Goal: Task Accomplishment & Management: Complete application form

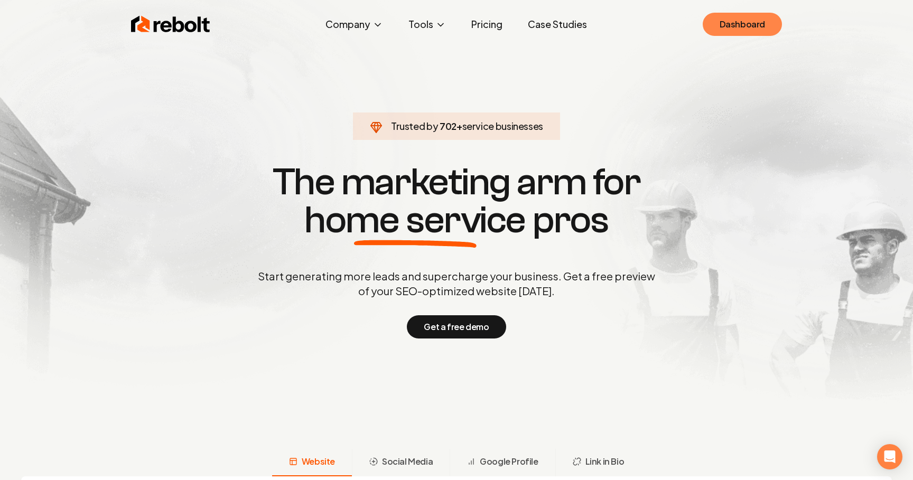
click at [740, 25] on link "Dashboard" at bounding box center [741, 24] width 79 height 23
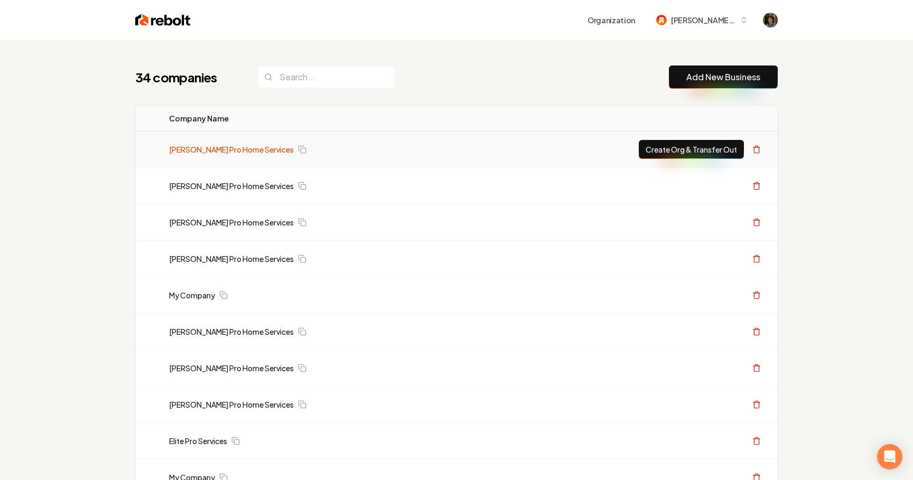
click at [234, 150] on link "[PERSON_NAME] Pro Home Services" at bounding box center [231, 149] width 125 height 11
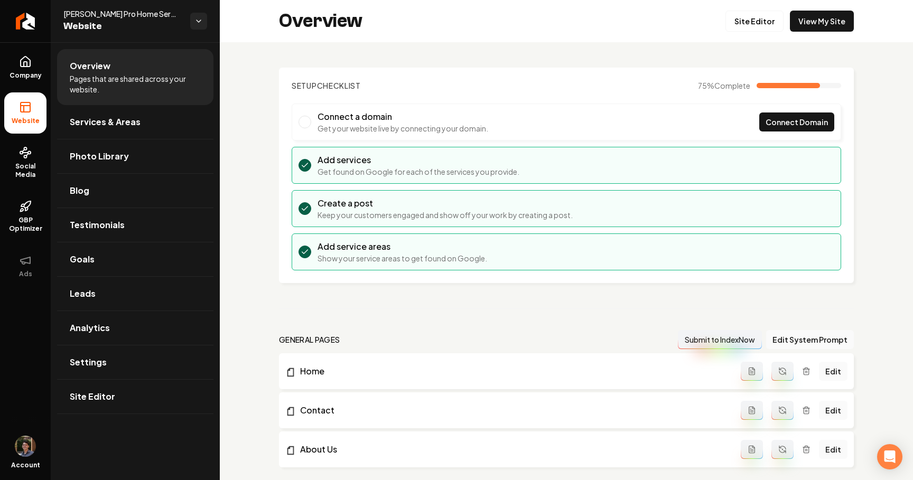
click at [778, 374] on button "Main content area" at bounding box center [782, 371] width 22 height 19
click at [30, 79] on span "Company" at bounding box center [25, 75] width 41 height 8
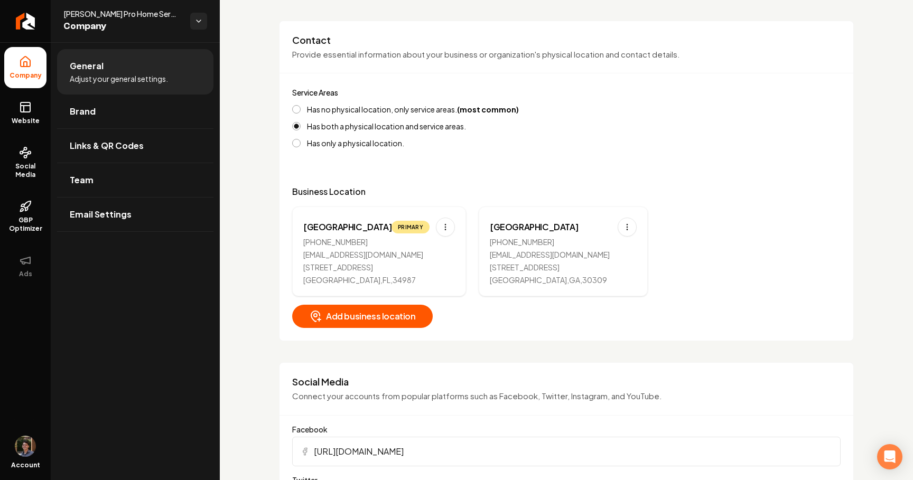
scroll to position [289, 0]
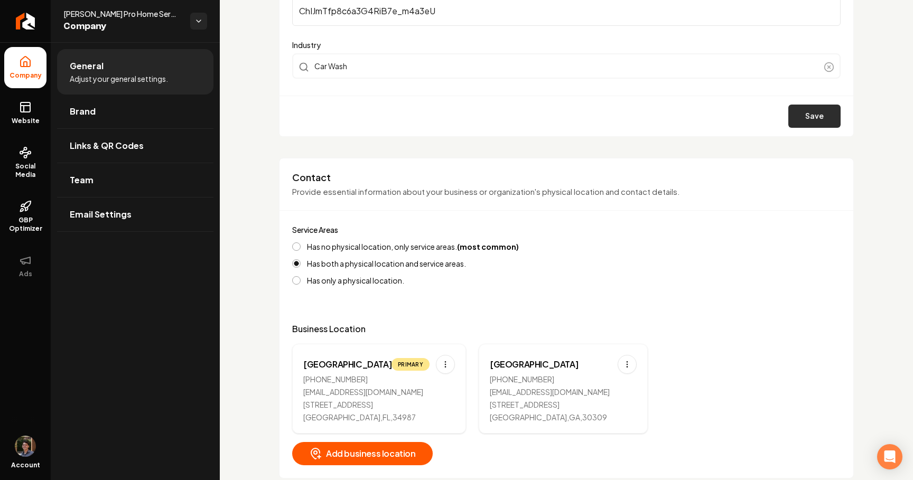
click at [812, 119] on button "Save" at bounding box center [814, 116] width 52 height 23
click at [807, 120] on button "Save" at bounding box center [814, 116] width 52 height 23
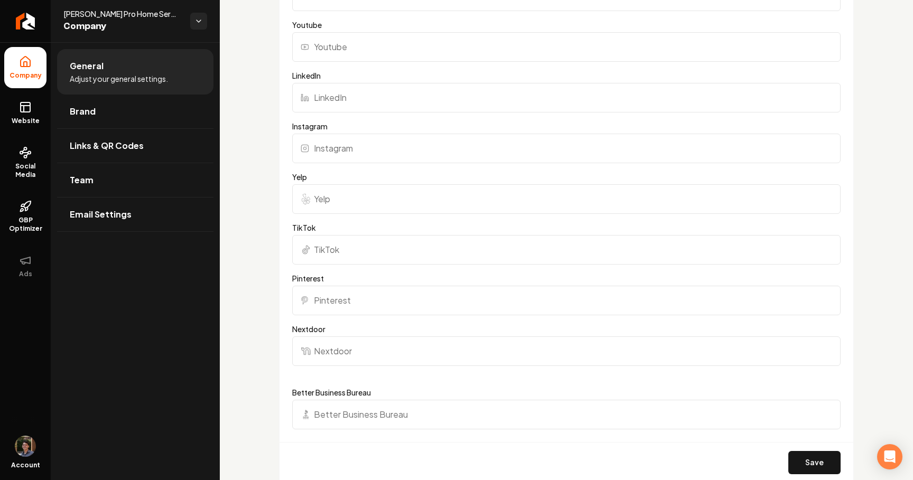
scroll to position [1126, 0]
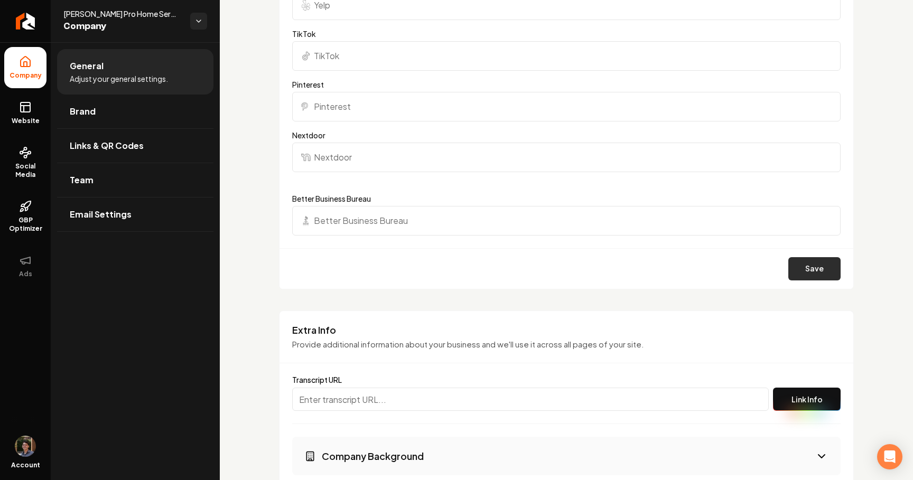
click at [820, 271] on button "Save" at bounding box center [814, 268] width 52 height 23
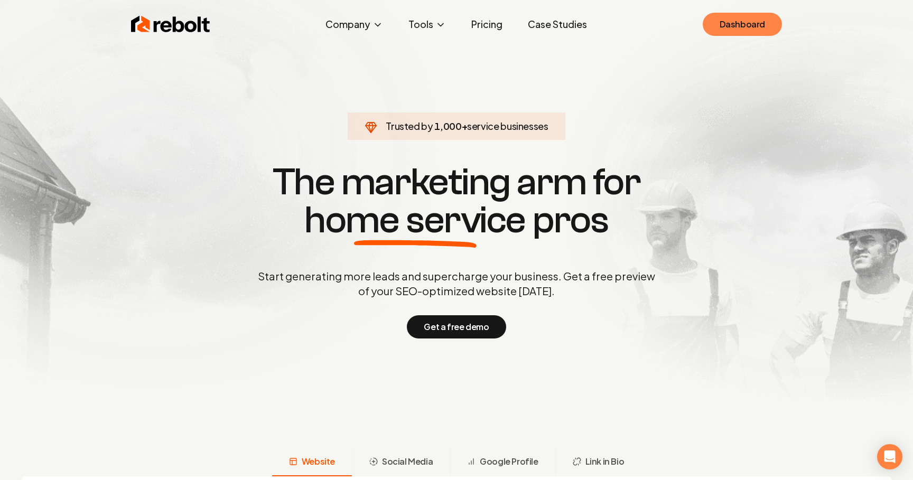
click at [765, 27] on link "Dashboard" at bounding box center [741, 24] width 79 height 23
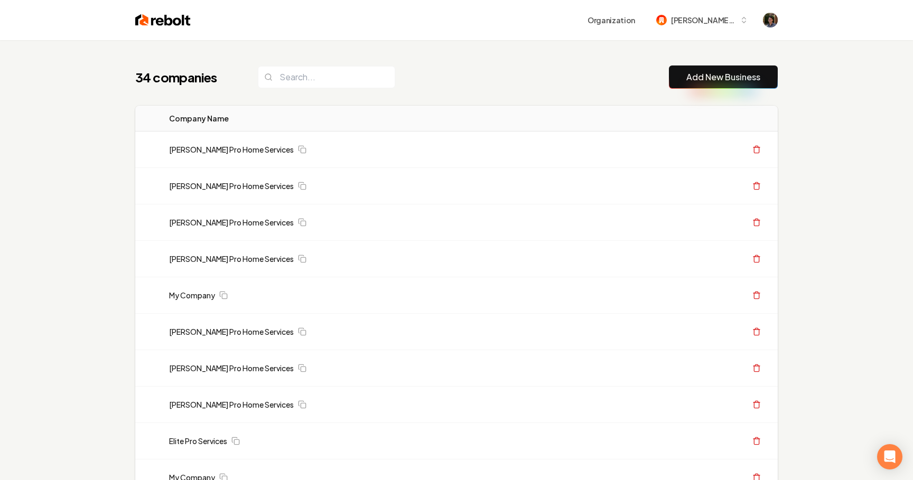
click at [720, 83] on link "Add New Business" at bounding box center [723, 77] width 74 height 13
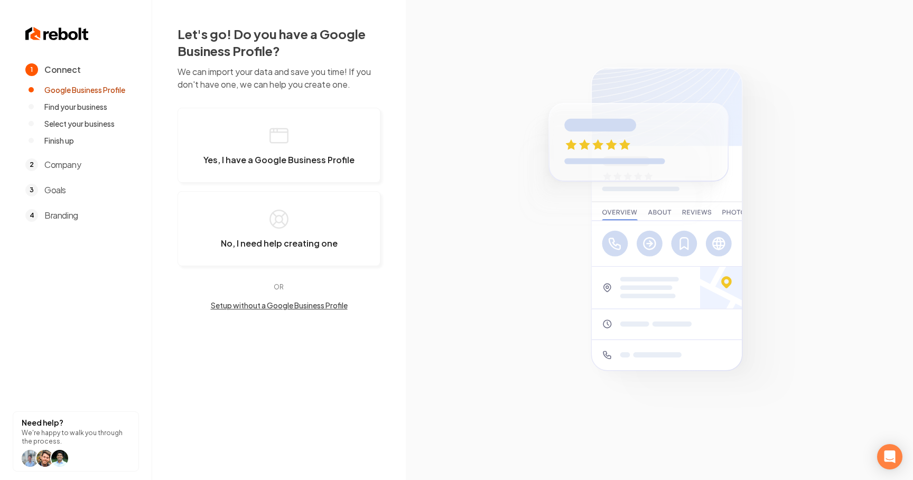
click at [275, 300] on button "Setup without a Google Business Profile" at bounding box center [278, 305] width 203 height 11
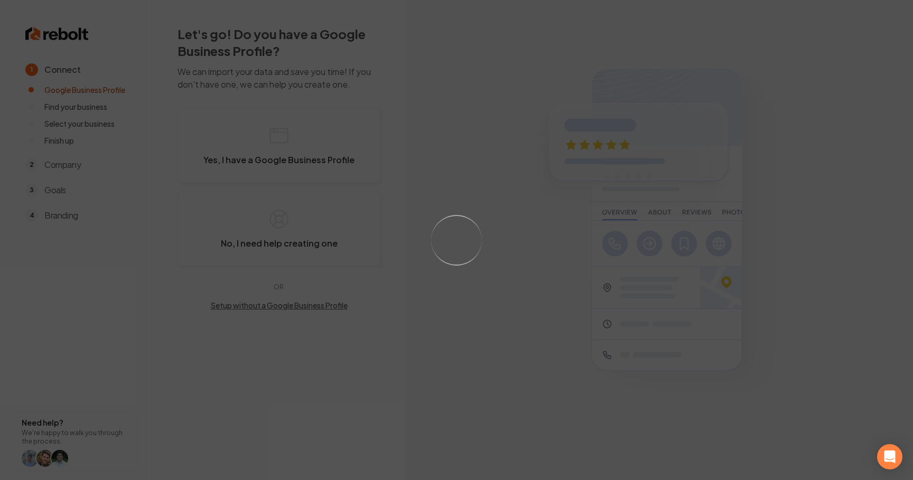
click at [273, 304] on div "Loading..." at bounding box center [456, 240] width 913 height 480
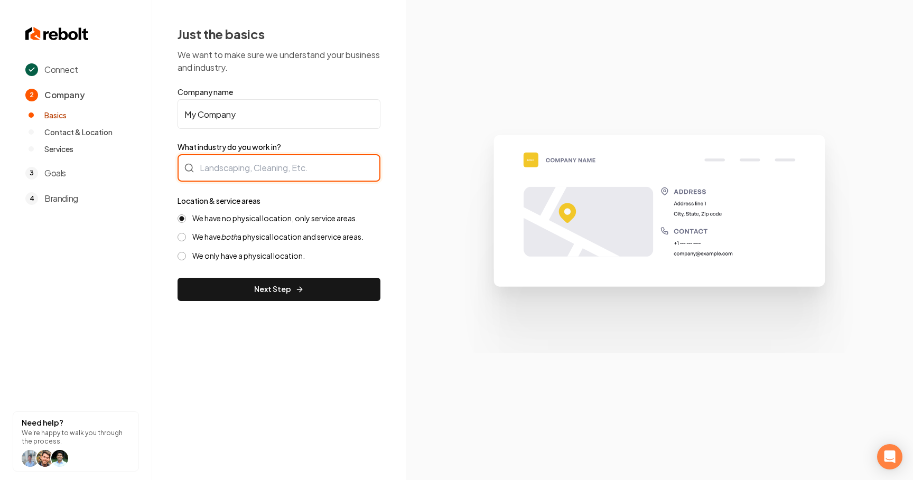
click at [267, 170] on div at bounding box center [278, 167] width 203 height 27
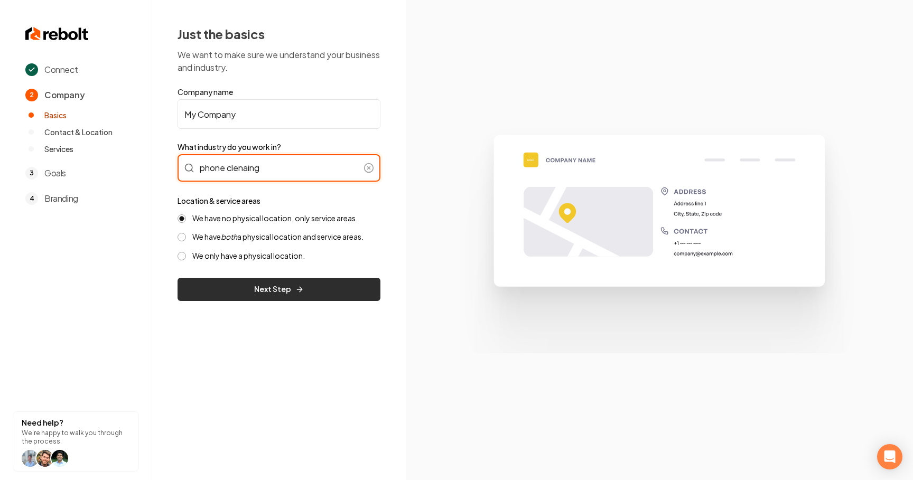
type input "phone clenaing"
click at [267, 293] on button "Next Step" at bounding box center [278, 289] width 203 height 23
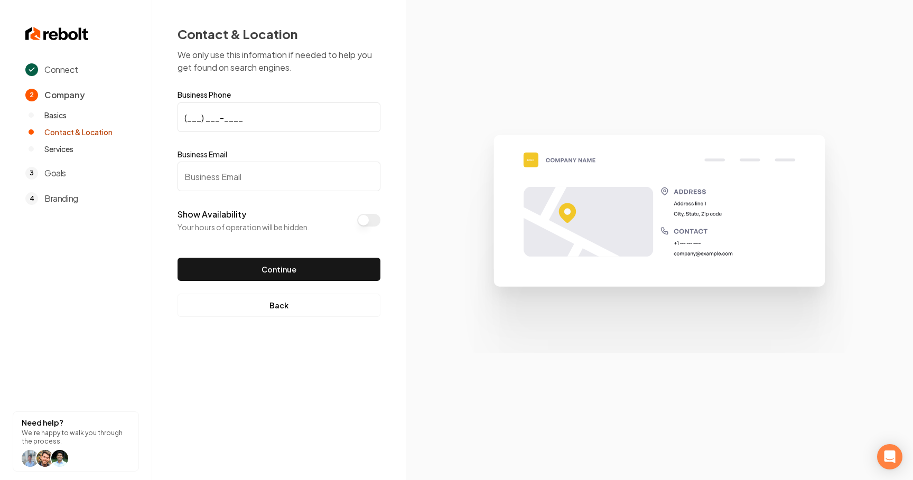
click at [255, 123] on input "(___) ___-____" at bounding box center [278, 117] width 203 height 30
type input "[PHONE_NUMBER]"
click at [246, 183] on input "Business Email" at bounding box center [278, 177] width 203 height 30
type input "[EMAIL_ADDRESS][DOMAIN_NAME]"
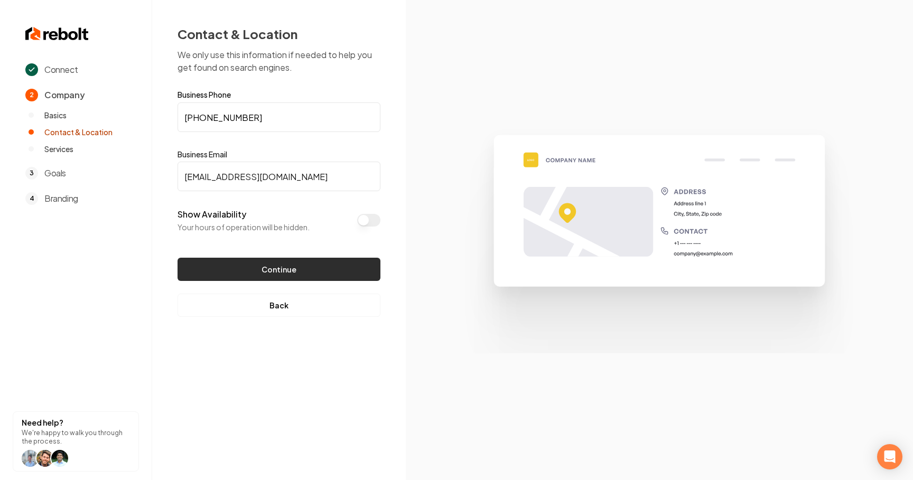
click at [280, 262] on button "Continue" at bounding box center [278, 269] width 203 height 23
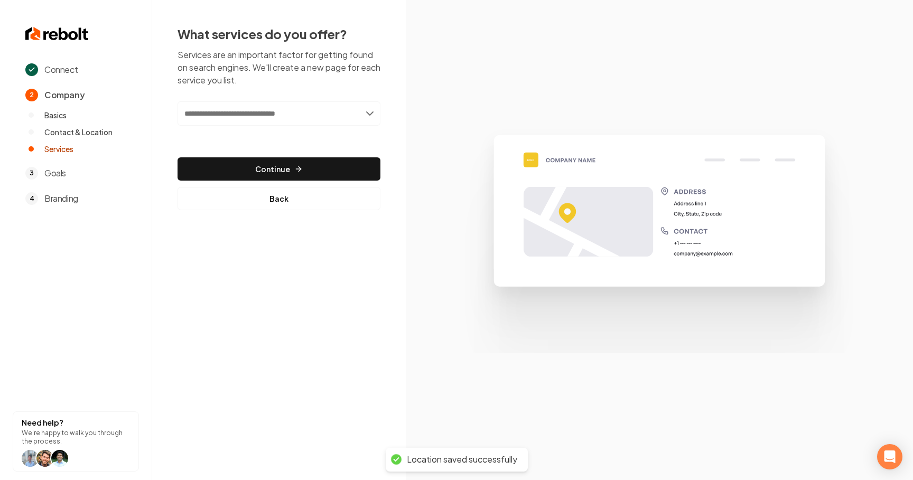
click at [318, 106] on input "text" at bounding box center [278, 113] width 203 height 24
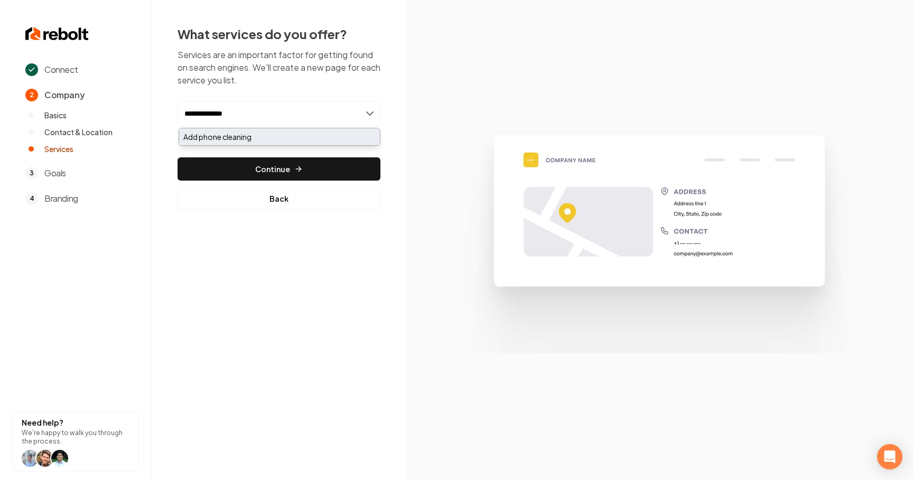
type input "**********"
click at [296, 138] on div "Add phone cleaning" at bounding box center [279, 136] width 201 height 17
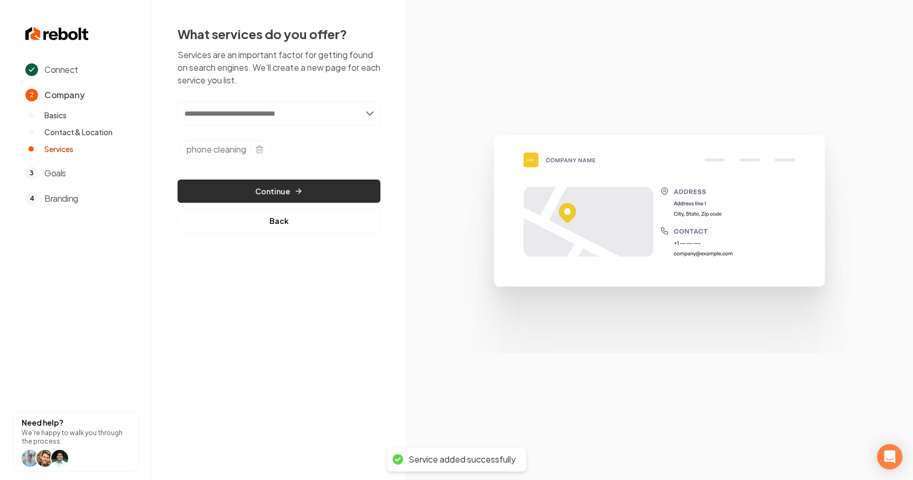
click at [288, 187] on button "Continue" at bounding box center [278, 191] width 203 height 23
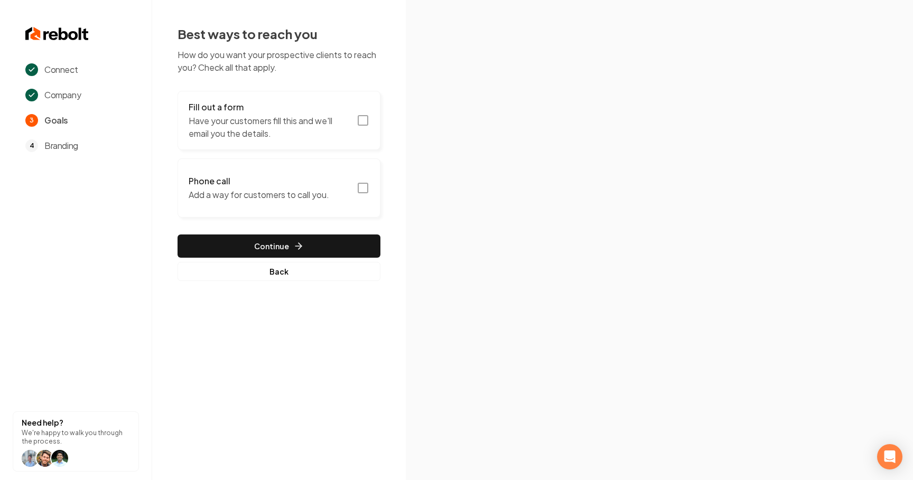
click at [344, 193] on button "Phone call Add a way for customers to call you." at bounding box center [278, 187] width 203 height 59
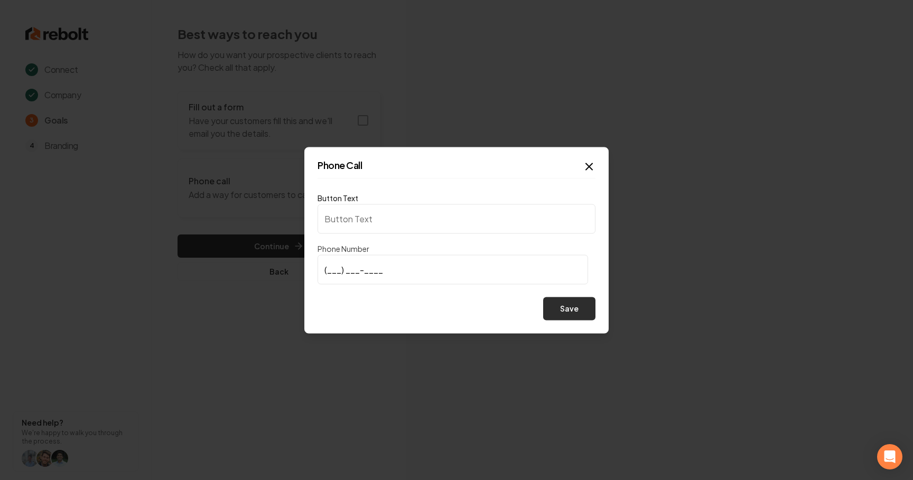
type input "Call us"
type input "[PHONE_NUMBER]"
click at [580, 306] on button "Save" at bounding box center [569, 308] width 52 height 23
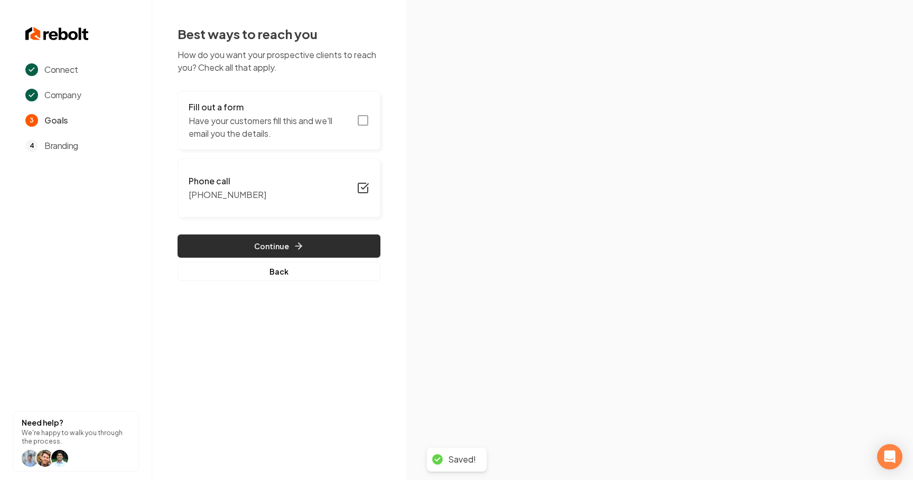
click at [283, 249] on button "Continue" at bounding box center [278, 245] width 203 height 23
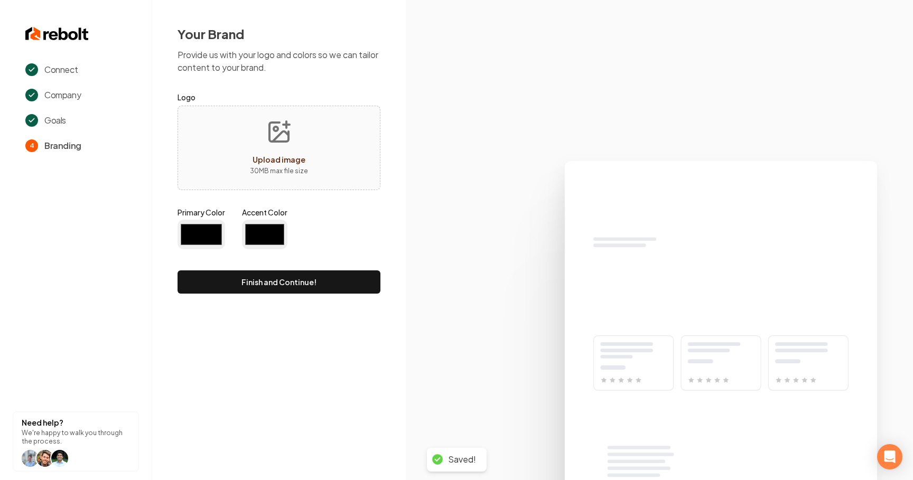
type input "#194d33"
type input "#70be00"
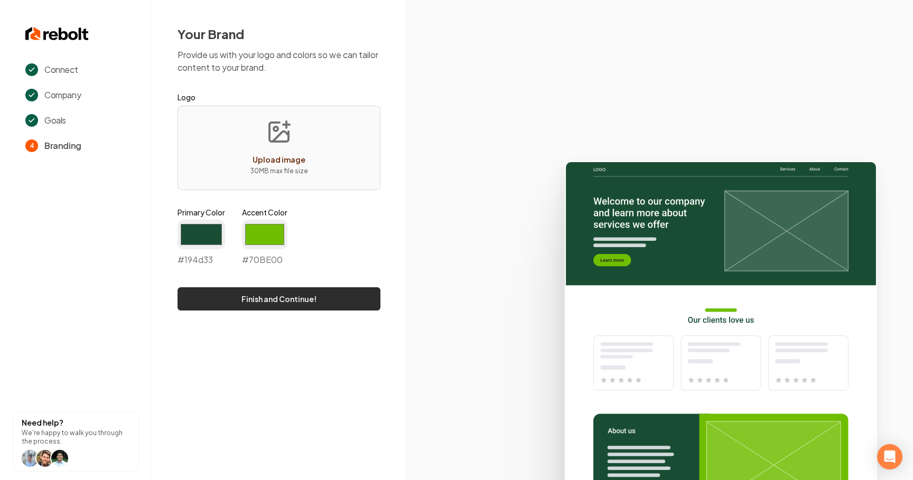
click at [356, 303] on button "Finish and Continue!" at bounding box center [278, 298] width 203 height 23
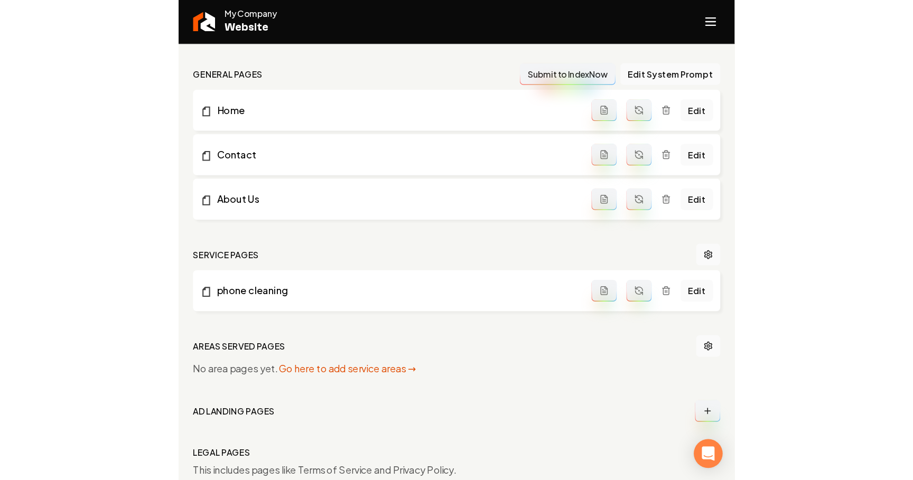
scroll to position [264, 0]
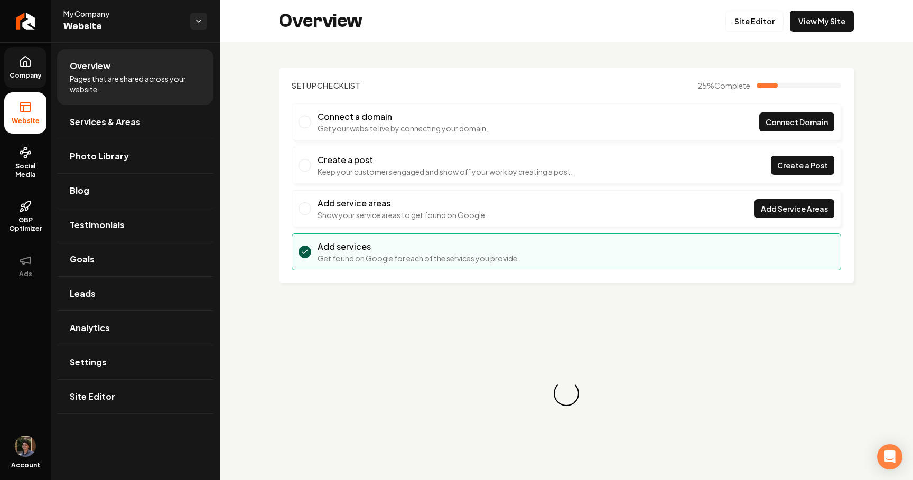
click at [27, 68] on link "Company" at bounding box center [25, 67] width 42 height 41
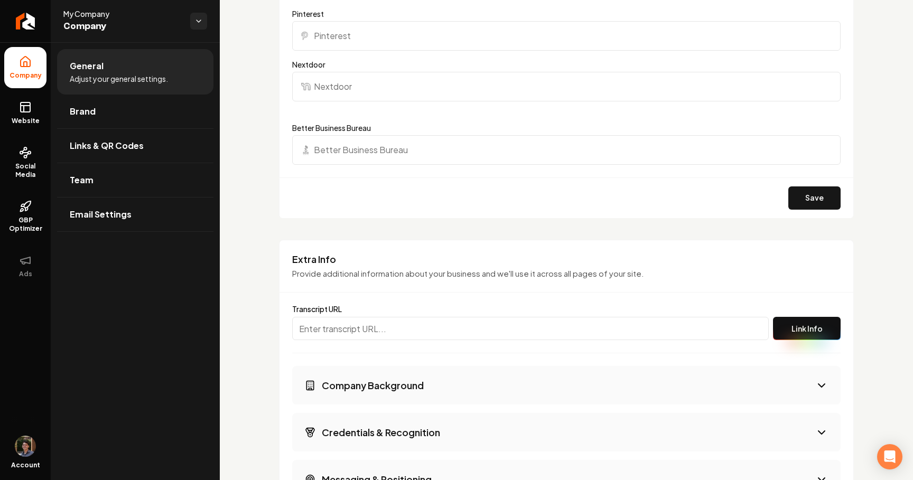
scroll to position [1352, 0]
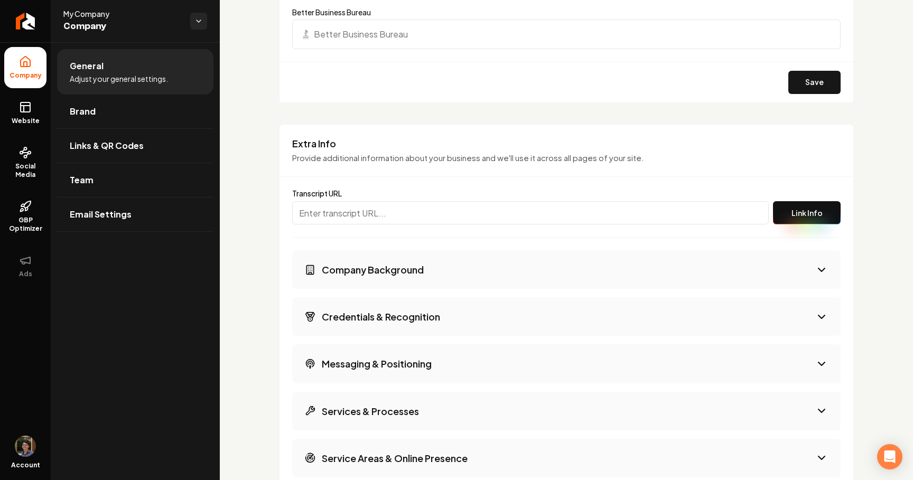
click at [353, 278] on button "Company Background" at bounding box center [566, 269] width 548 height 39
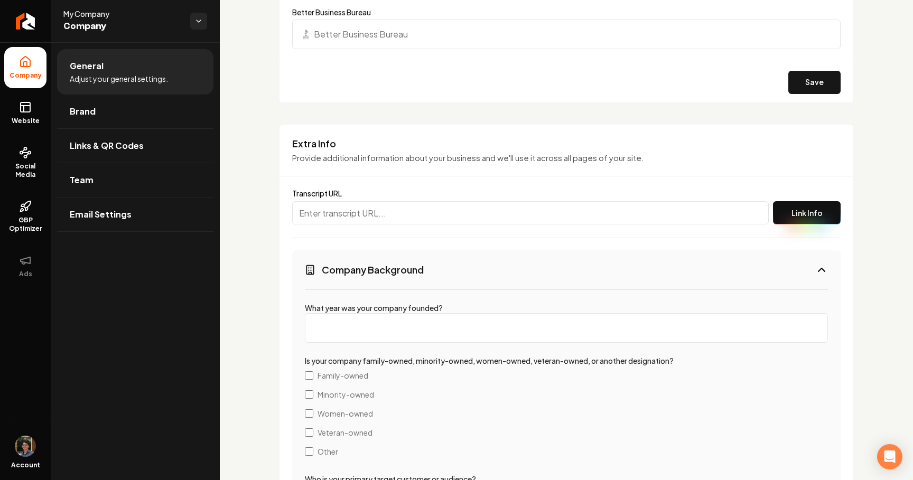
click at [359, 276] on button "Company Background" at bounding box center [566, 269] width 548 height 39
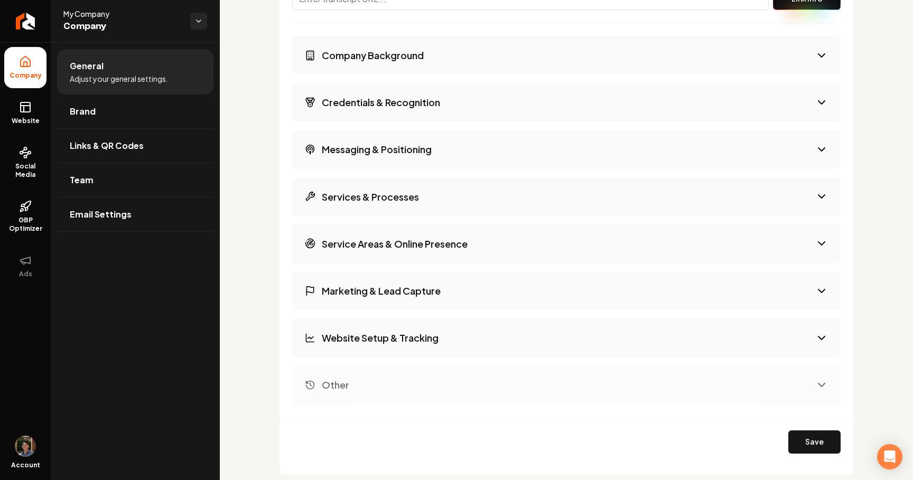
scroll to position [1603, 0]
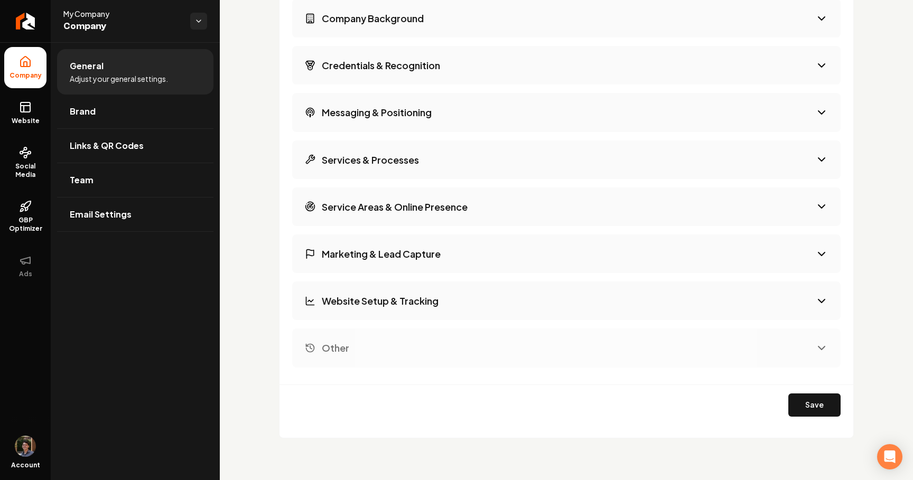
click at [411, 173] on button "Services & Processes" at bounding box center [566, 159] width 548 height 39
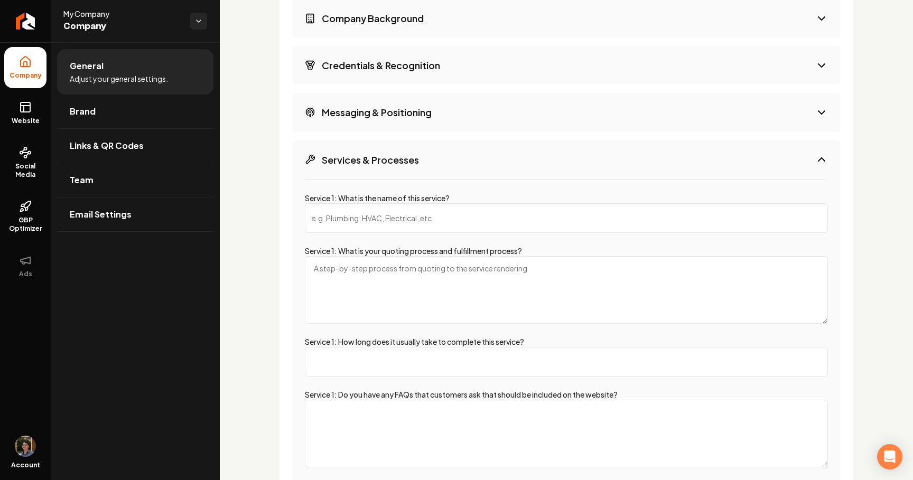
click at [411, 173] on button "Services & Processes" at bounding box center [566, 159] width 548 height 39
